Goal: Information Seeking & Learning: Find specific fact

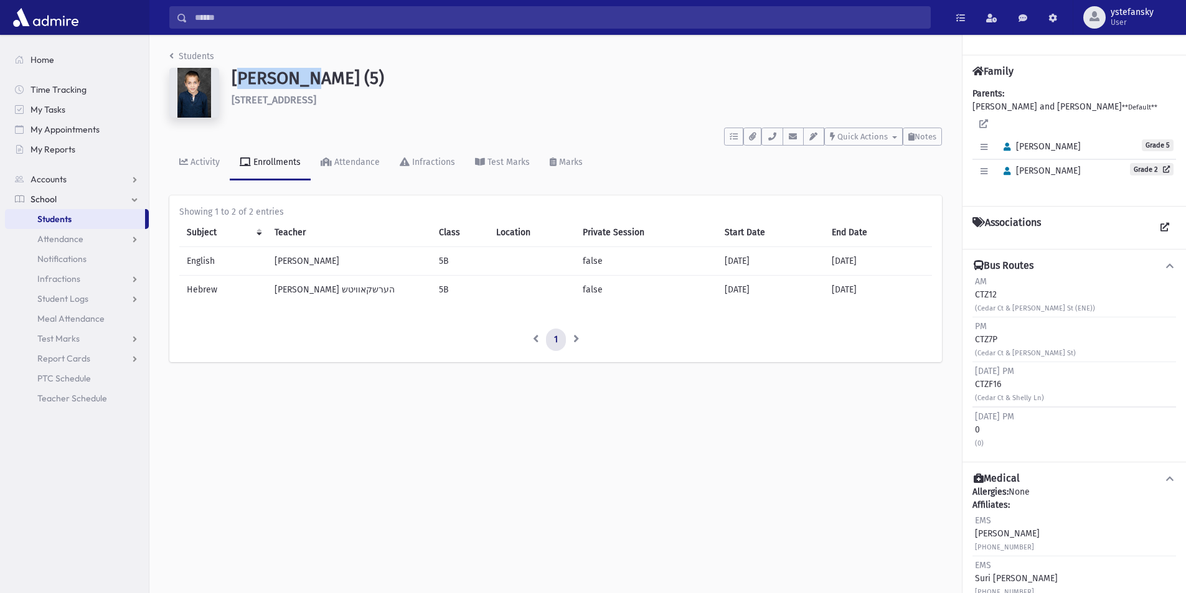
click at [65, 222] on span "Students" at bounding box center [54, 219] width 34 height 11
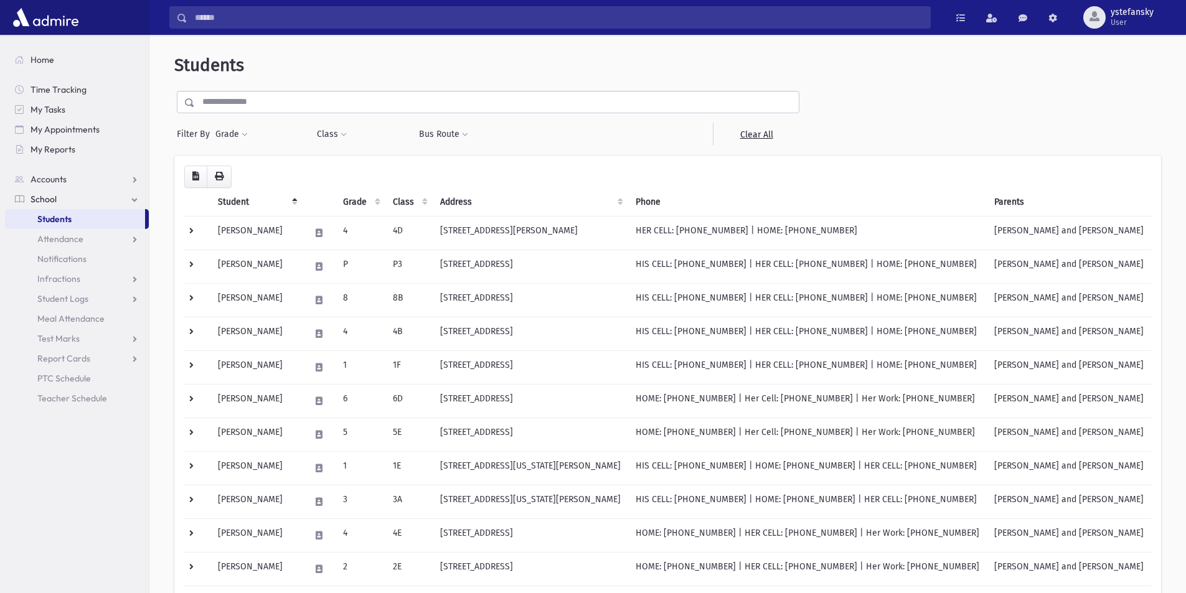
click at [418, 100] on input "text" at bounding box center [497, 102] width 604 height 22
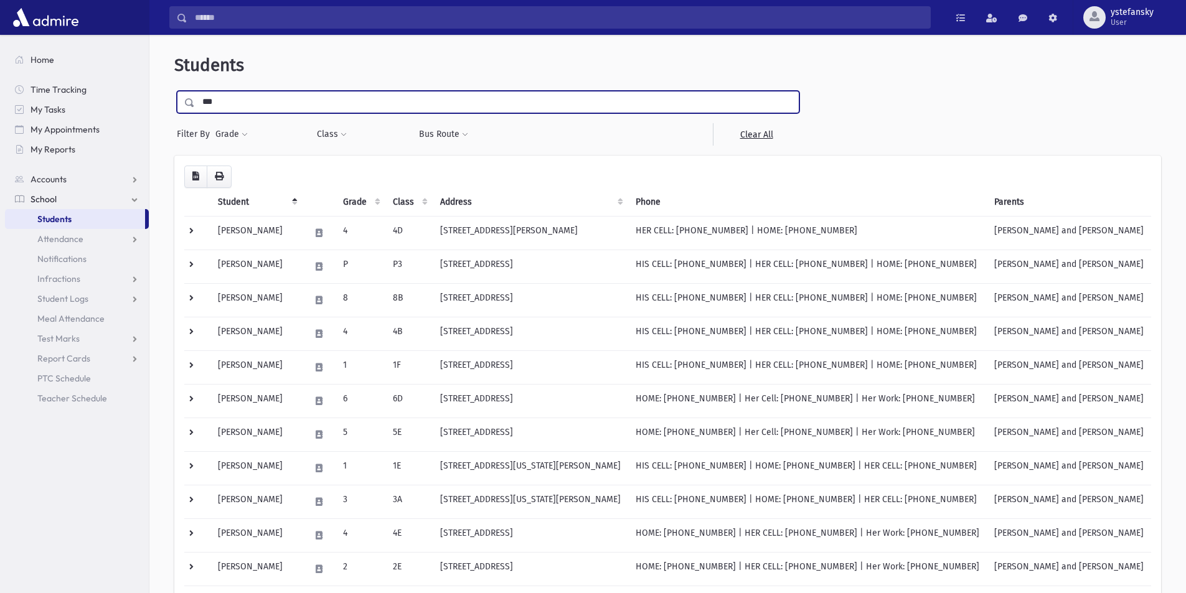
type input "******"
click at [174, 91] on input "submit" at bounding box center [191, 99] width 35 height 17
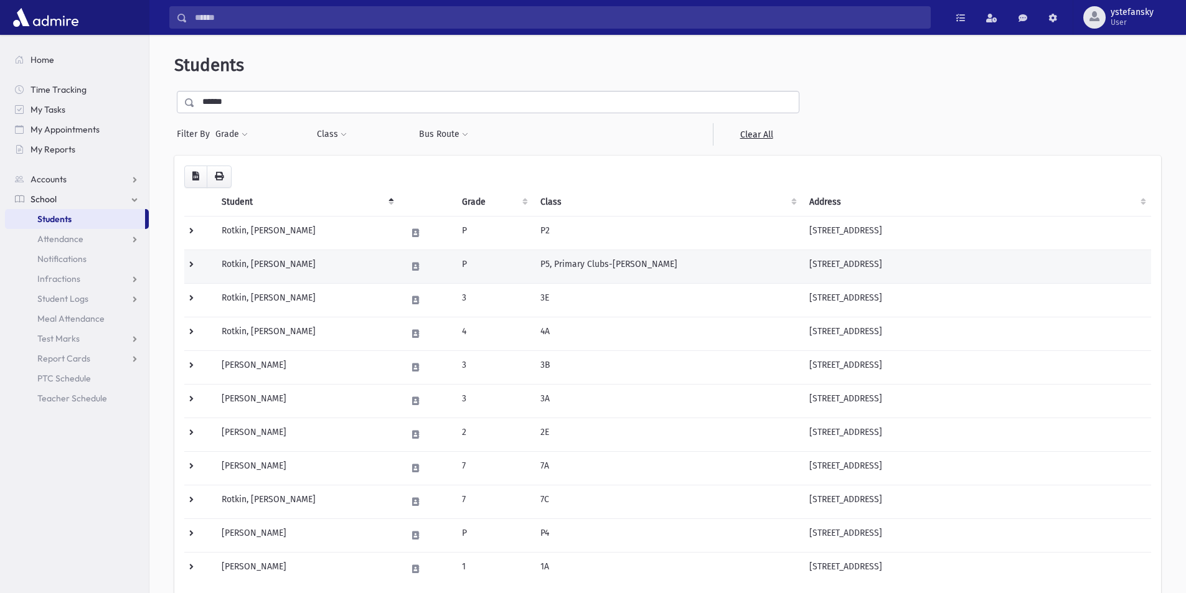
click at [313, 266] on td "Rotkin, [PERSON_NAME]" at bounding box center [306, 267] width 185 height 34
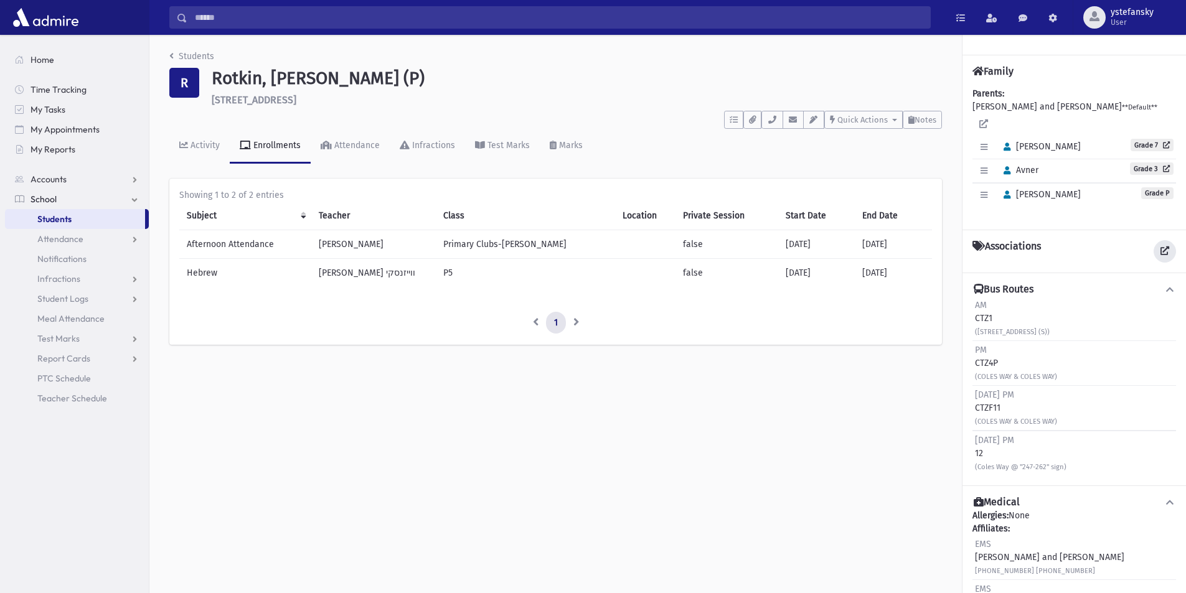
click at [1160, 247] on icon at bounding box center [1164, 251] width 9 height 9
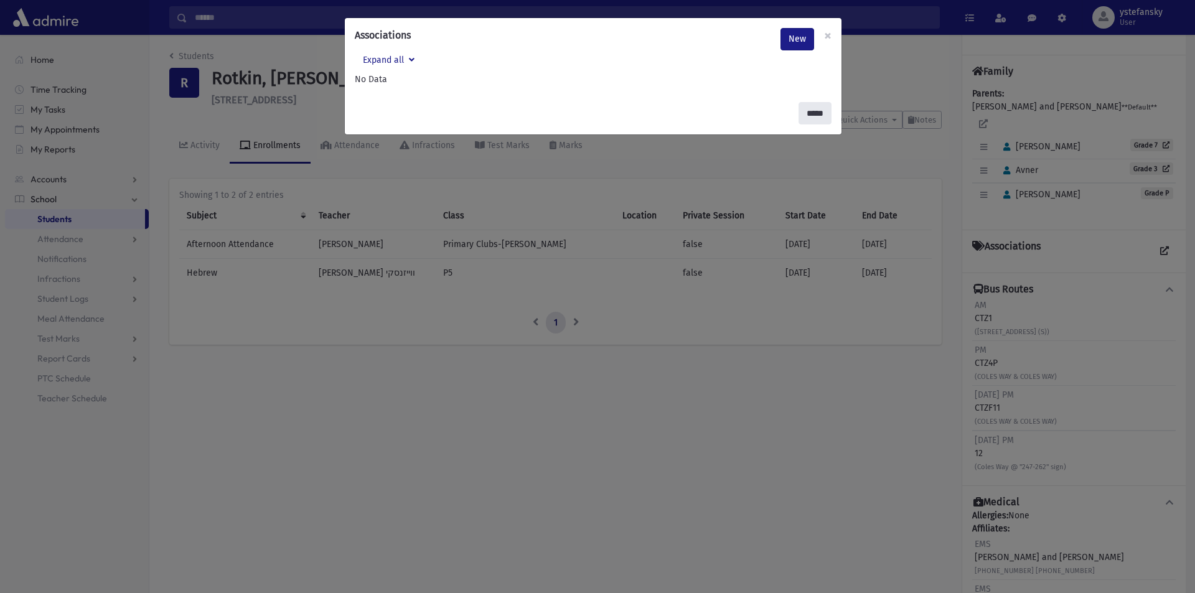
click at [809, 113] on input "*****" at bounding box center [815, 113] width 33 height 22
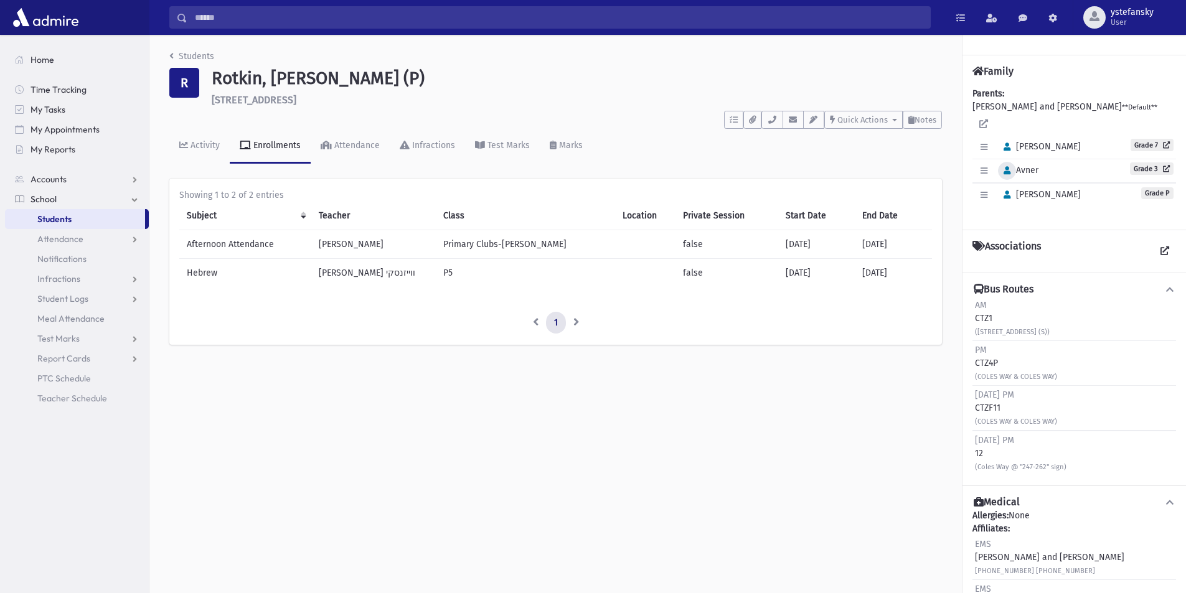
click at [1007, 167] on icon "button" at bounding box center [1006, 171] width 7 height 8
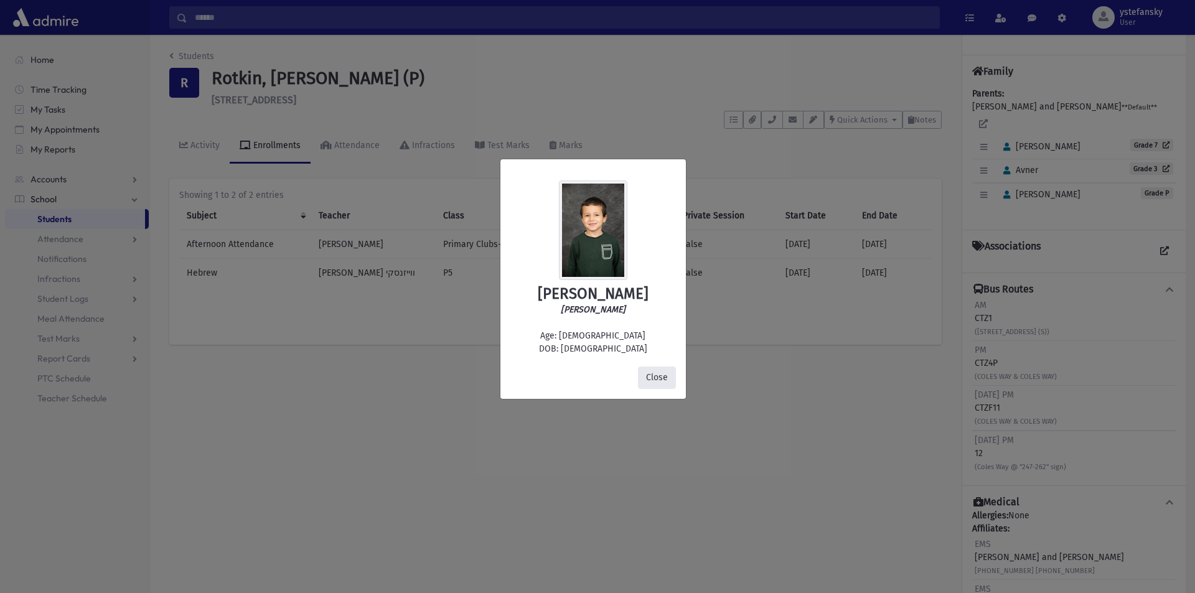
click at [654, 376] on button "Close" at bounding box center [657, 378] width 38 height 22
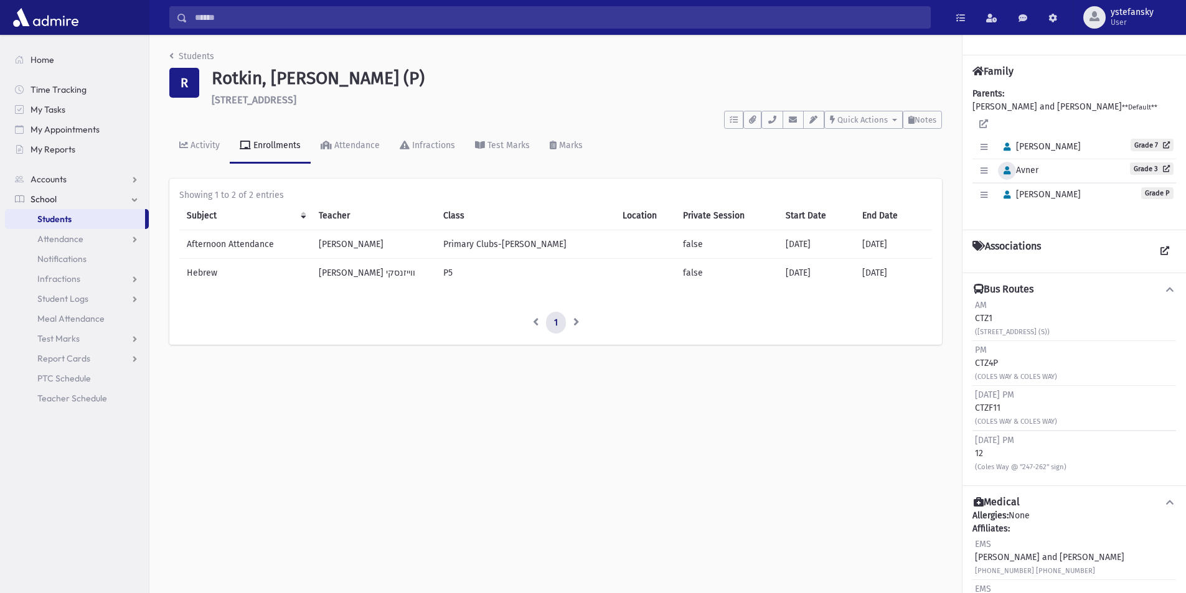
click at [1003, 167] on icon "button" at bounding box center [1006, 171] width 7 height 8
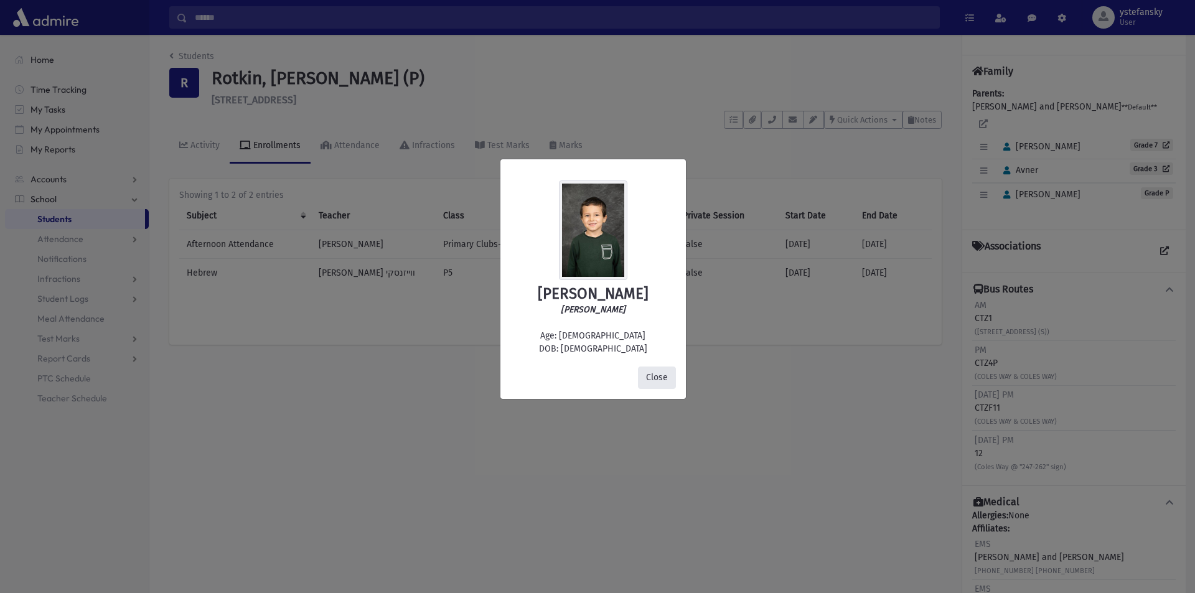
click at [656, 373] on button "Close" at bounding box center [657, 378] width 38 height 22
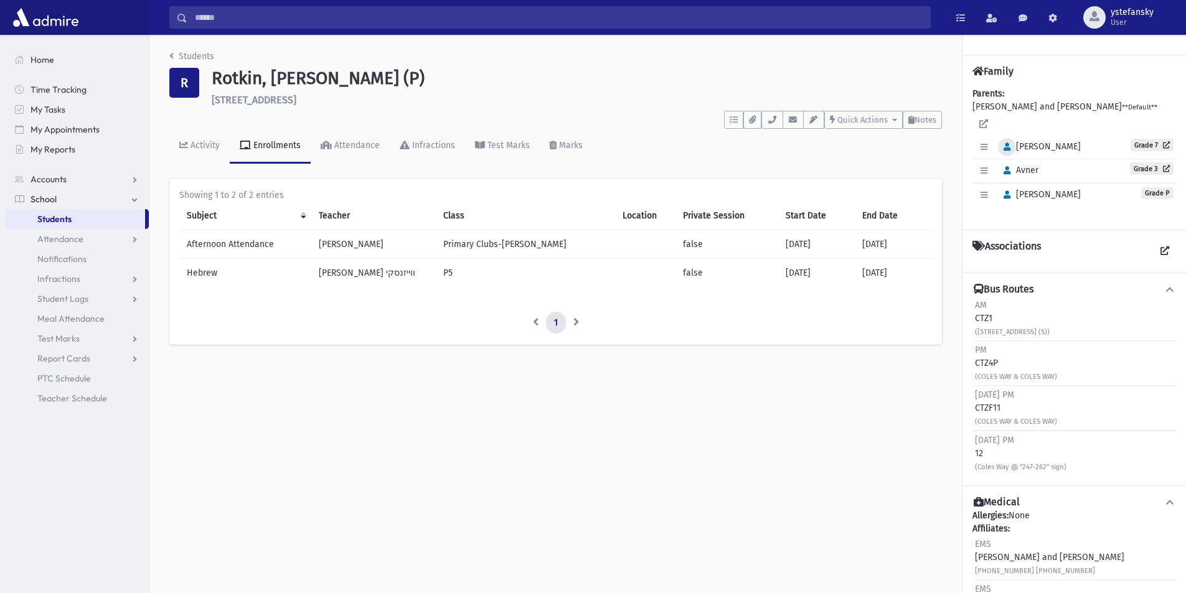
click at [1002, 138] on button "button" at bounding box center [1007, 147] width 18 height 18
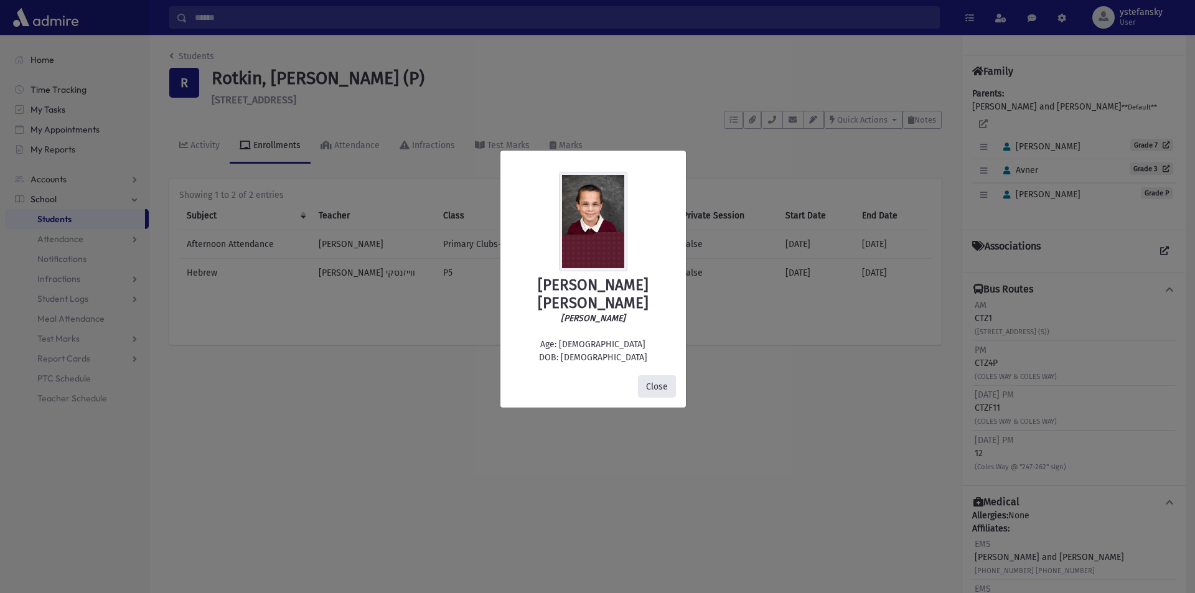
click at [659, 377] on button "Close" at bounding box center [657, 386] width 38 height 22
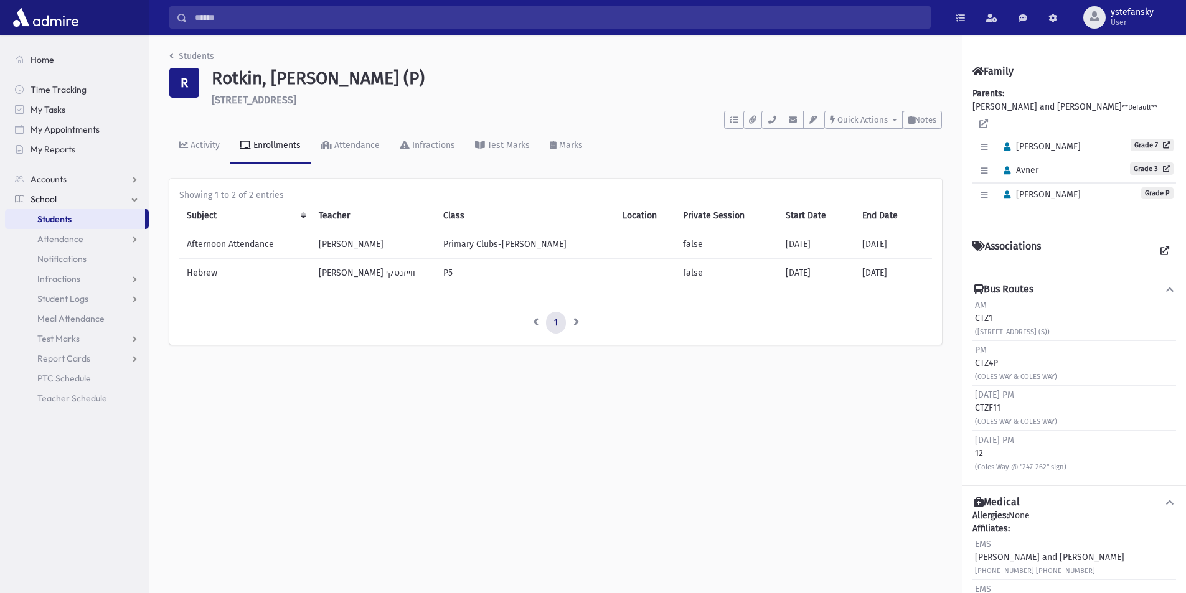
click at [86, 218] on link "Students" at bounding box center [75, 219] width 140 height 20
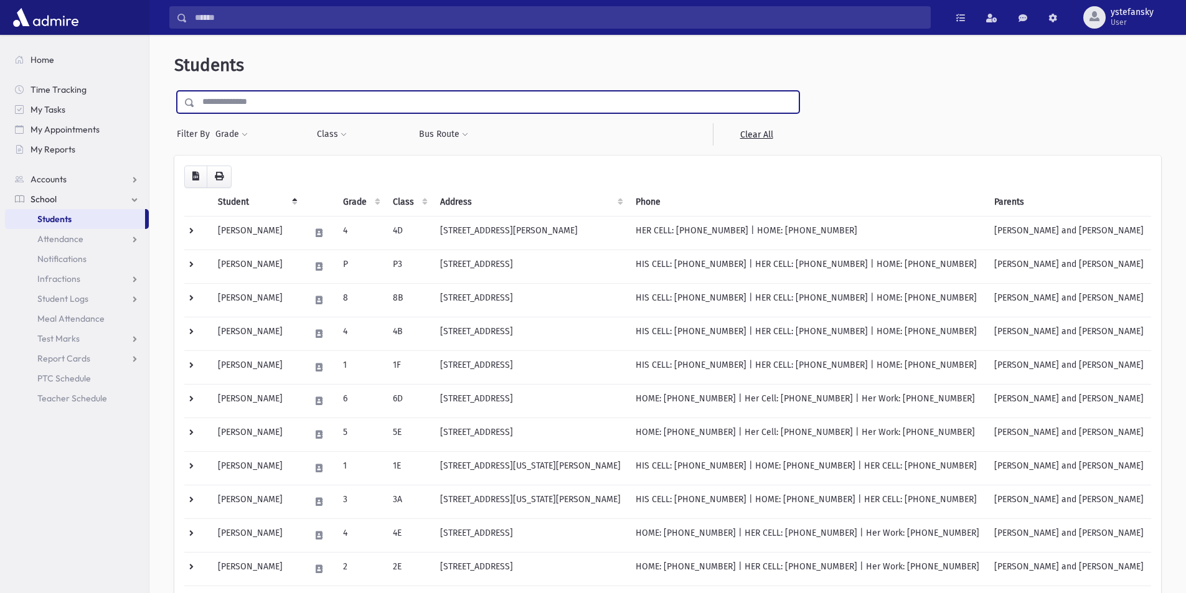
click at [284, 98] on input "text" at bounding box center [497, 102] width 604 height 22
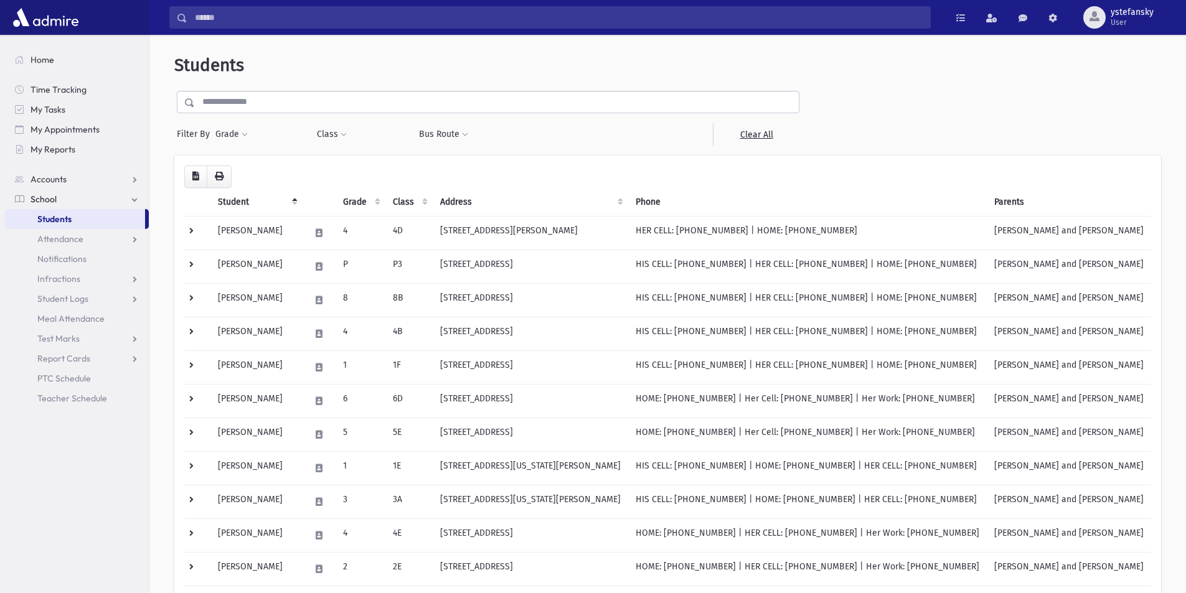
click at [543, 67] on header "Students" at bounding box center [667, 65] width 987 height 21
click at [527, 76] on div "**********" at bounding box center [667, 602] width 1027 height 1124
